Goal: Check status: Check status

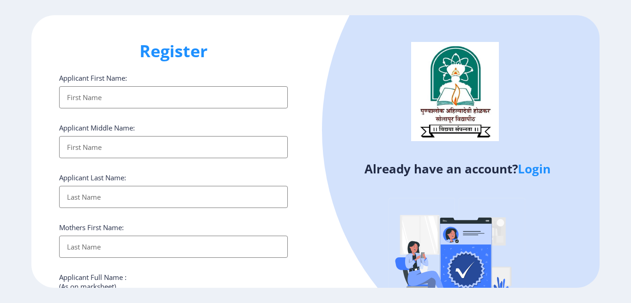
select select
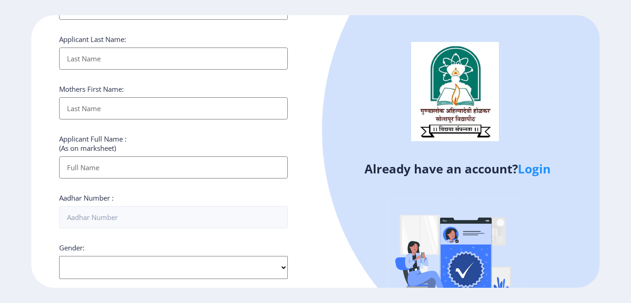
click at [531, 170] on link "Login" at bounding box center [534, 169] width 33 height 17
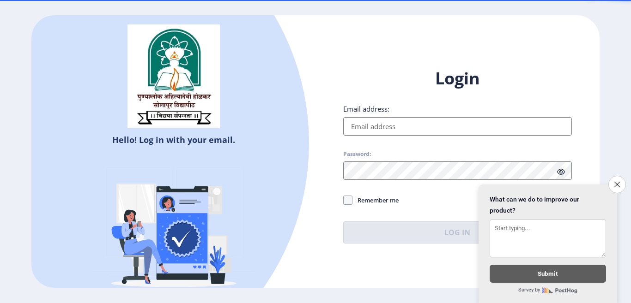
click at [363, 128] on input "Email address:" at bounding box center [457, 126] width 229 height 18
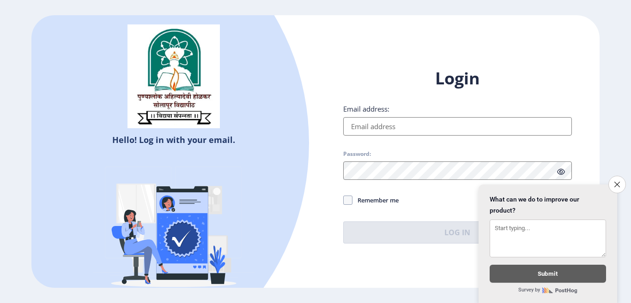
type input "[EMAIL_ADDRESS][DOMAIN_NAME]"
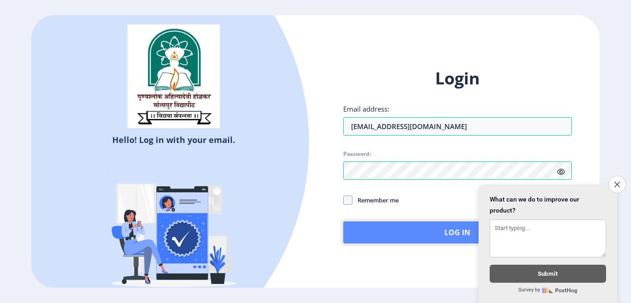
click at [417, 232] on button "Log In" at bounding box center [457, 233] width 229 height 22
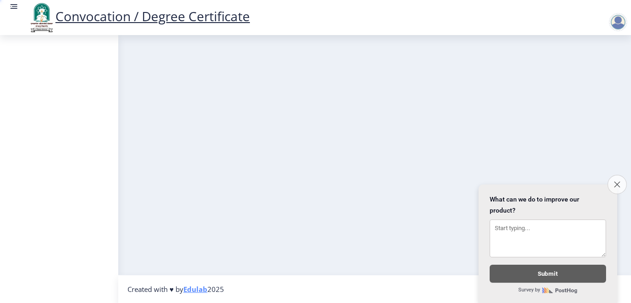
click at [617, 181] on icon "Close survey" at bounding box center [617, 184] width 6 height 6
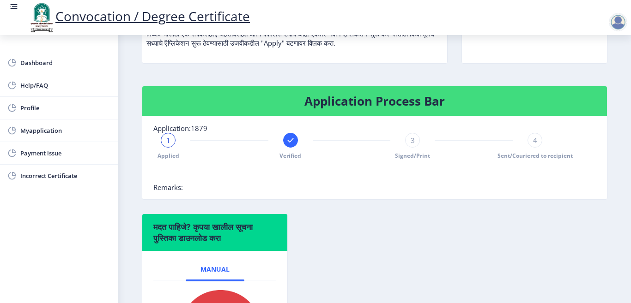
scroll to position [139, 0]
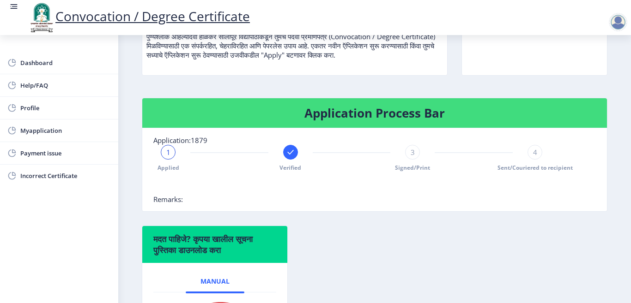
click at [420, 172] on div "1 Applied Verified 3 Signed/Print 4 Sent/Couriered to recipient" at bounding box center [351, 158] width 396 height 27
click at [408, 172] on span "Signed/Print" at bounding box center [412, 168] width 35 height 8
click at [494, 172] on div "Applied Verified 3 Signed/Print 4 Sent/Couriered to recipient" at bounding box center [351, 158] width 396 height 27
click at [416, 172] on div "Applied Verified 3 Signed/Print 4 Sent/Couriered to recipient" at bounding box center [351, 158] width 396 height 27
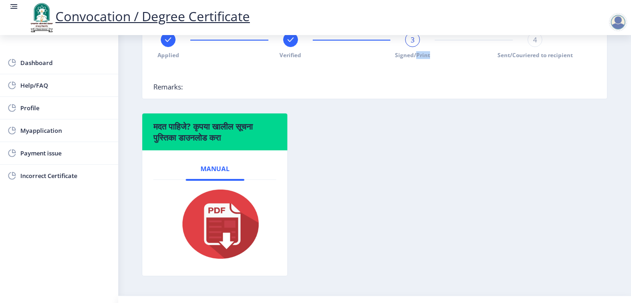
scroll to position [235, 0]
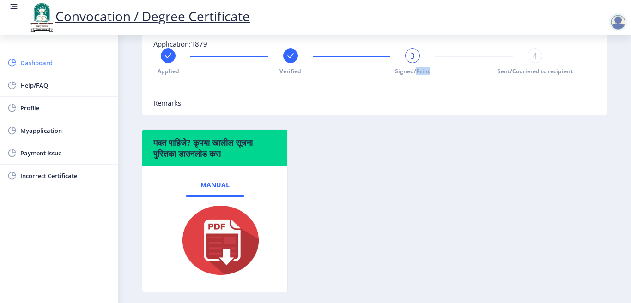
click at [53, 57] on link "Dashboard" at bounding box center [59, 63] width 118 height 22
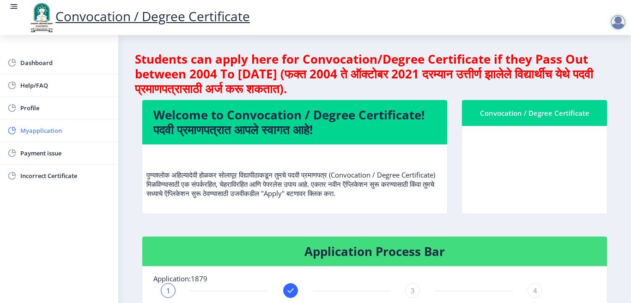
click at [39, 130] on span "Myapplication" at bounding box center [65, 130] width 91 height 11
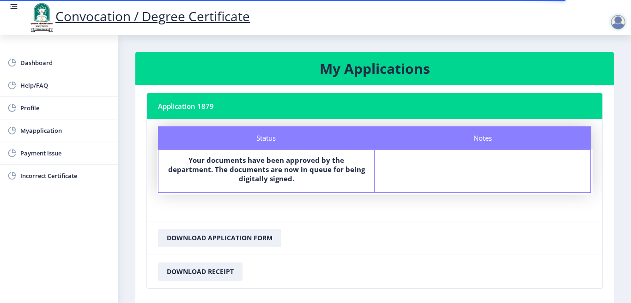
click at [262, 179] on b "Your documents have been approved by the department. The documents are now in q…" at bounding box center [266, 170] width 197 height 28
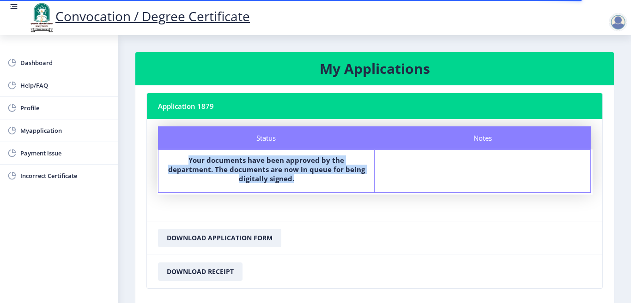
click at [262, 179] on b "Your documents have been approved by the department. The documents are now in q…" at bounding box center [266, 170] width 197 height 28
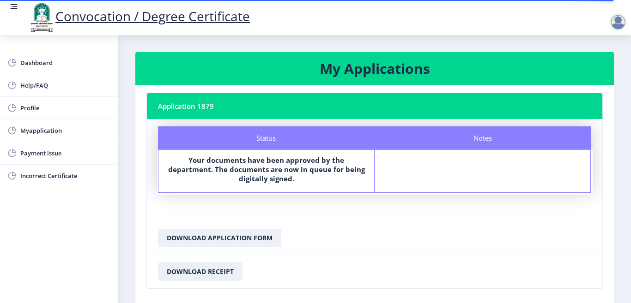
click at [261, 140] on div "Status" at bounding box center [266, 138] width 217 height 23
click at [263, 141] on div "Status" at bounding box center [266, 138] width 217 height 23
click at [252, 184] on div "Your documents have been approved by the department. The documents are now in q…" at bounding box center [266, 171] width 199 height 31
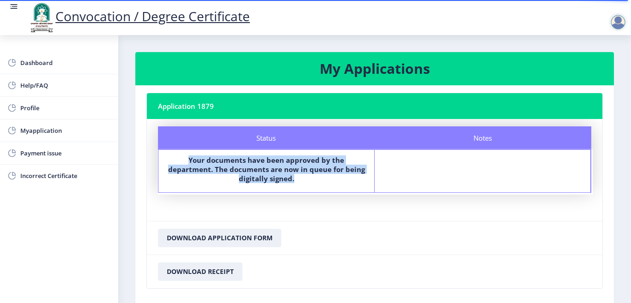
click at [252, 184] on div "Your documents have been approved by the department. The documents are now in q…" at bounding box center [266, 171] width 199 height 31
drag, startPoint x: 252, startPoint y: 184, endPoint x: 227, endPoint y: 241, distance: 61.6
click at [227, 241] on nb-card "Application 1879 Status Notes Status Your documents have been approved by the d…" at bounding box center [374, 191] width 456 height 196
click at [235, 187] on div "Your documents have been approved by the department. The documents are now in q…" at bounding box center [266, 171] width 199 height 31
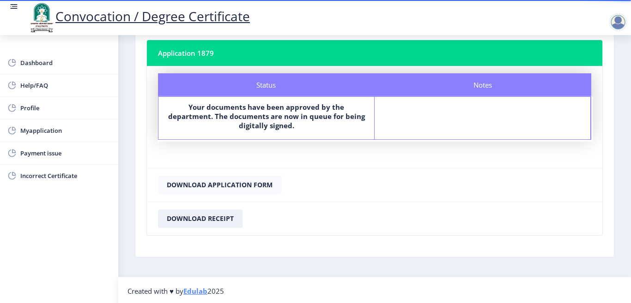
scroll to position [55, 0]
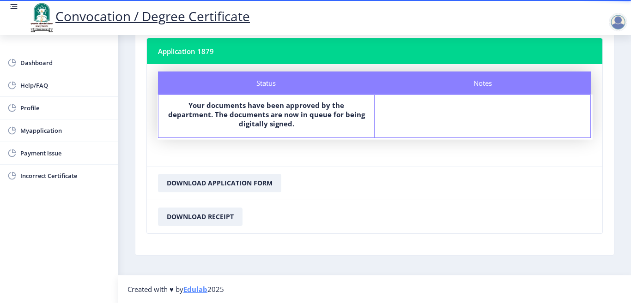
click at [221, 149] on nb-card-body "Status Notes Status Your documents have been approved by the department. The do…" at bounding box center [374, 115] width 455 height 102
click at [46, 59] on span "Dashboard" at bounding box center [65, 62] width 91 height 11
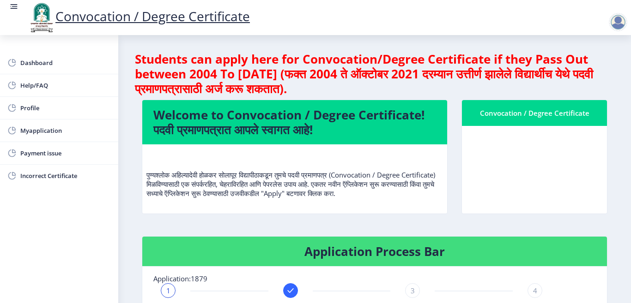
click at [257, 129] on h4 "Welcome to Convocation / Degree Certificate! पदवी प्रमाणपत्रात आपले स्वागत आहे!" at bounding box center [294, 123] width 283 height 30
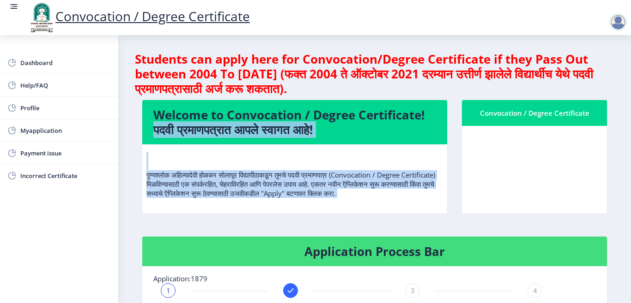
drag, startPoint x: 257, startPoint y: 129, endPoint x: 224, endPoint y: 184, distance: 64.2
click at [224, 184] on nb-card "Welcome to Convocation / Degree Certificate! पदवी प्रमाणपत्रात आपले स्वागत आहे!…" at bounding box center [295, 157] width 306 height 115
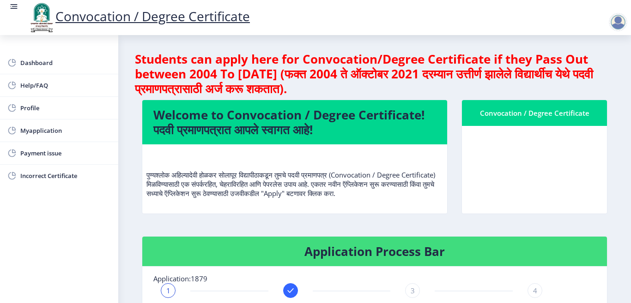
click at [614, 23] on div at bounding box center [618, 22] width 18 height 18
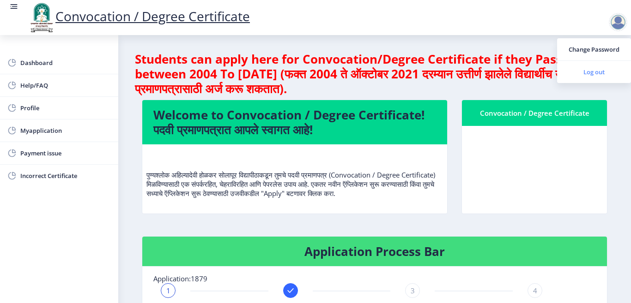
click at [586, 77] on span "Log out" at bounding box center [593, 71] width 59 height 11
